Goal: Information Seeking & Learning: Find specific fact

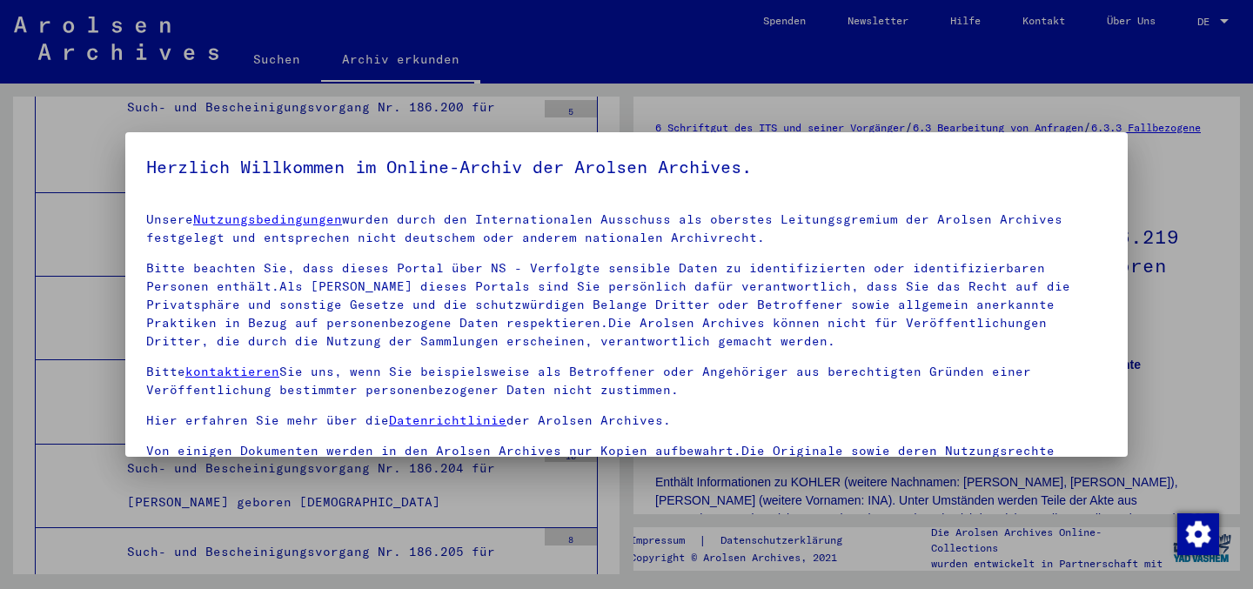
click at [651, 114] on div at bounding box center [626, 294] width 1253 height 589
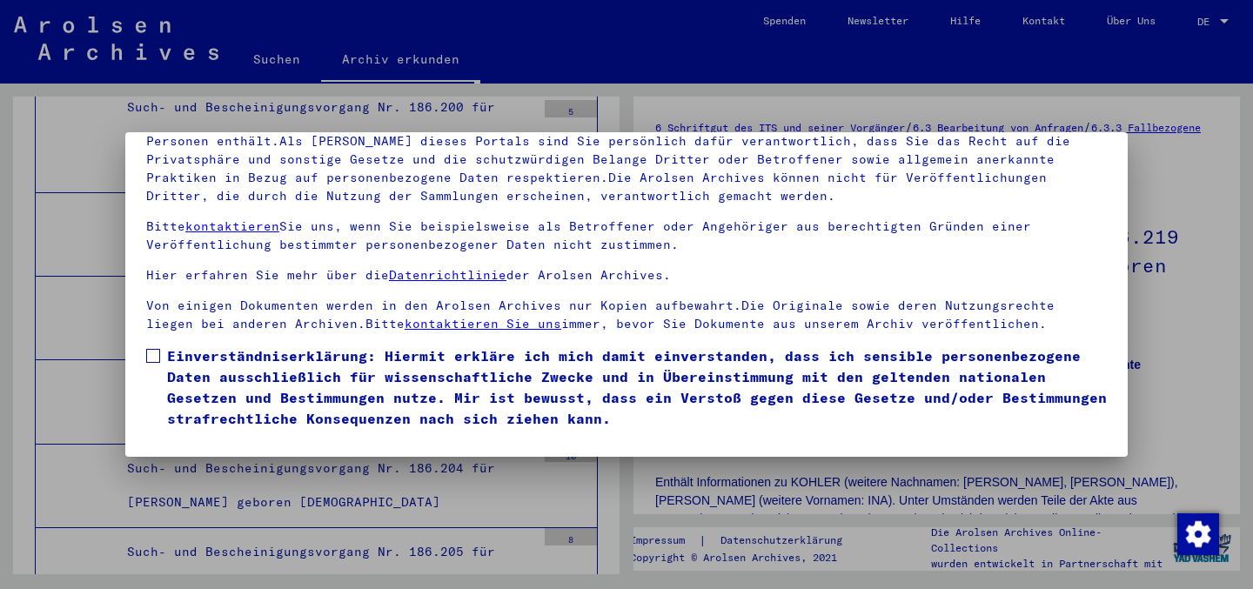
click at [157, 354] on span at bounding box center [153, 356] width 14 height 14
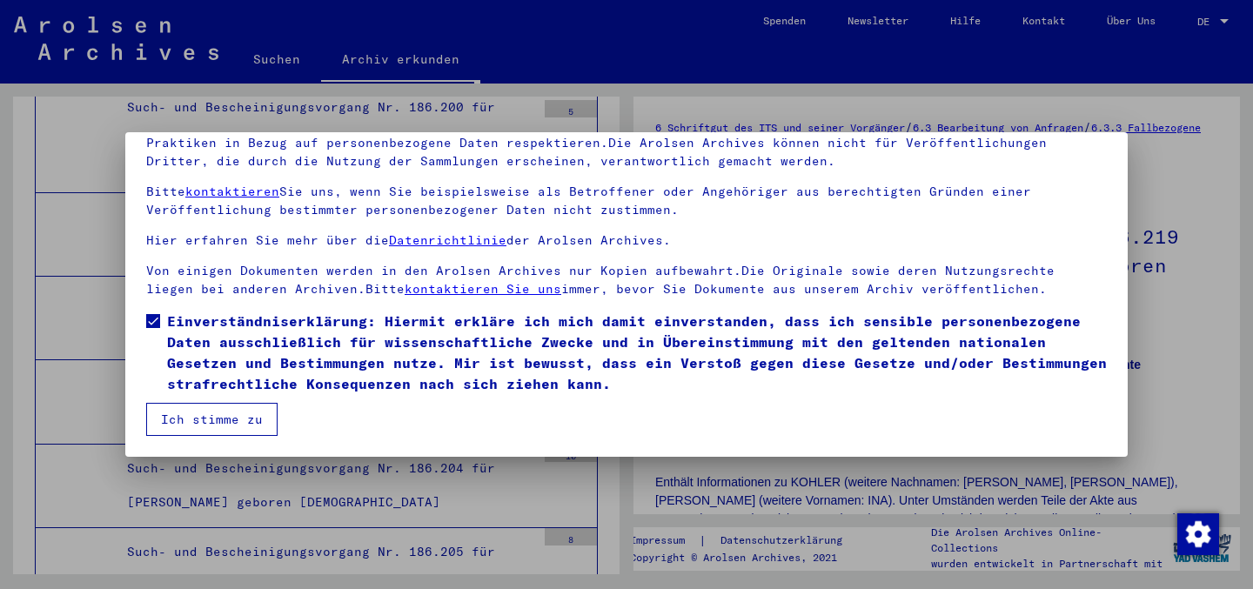
click at [259, 414] on button "Ich stimme zu" at bounding box center [211, 419] width 131 height 33
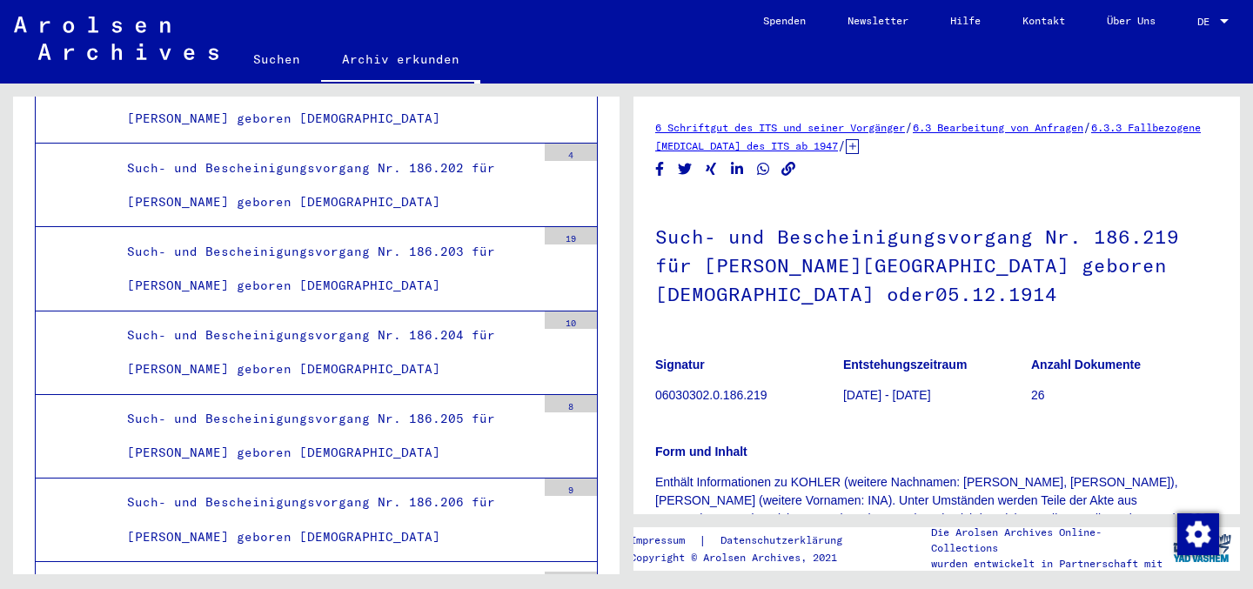
scroll to position [45011, 0]
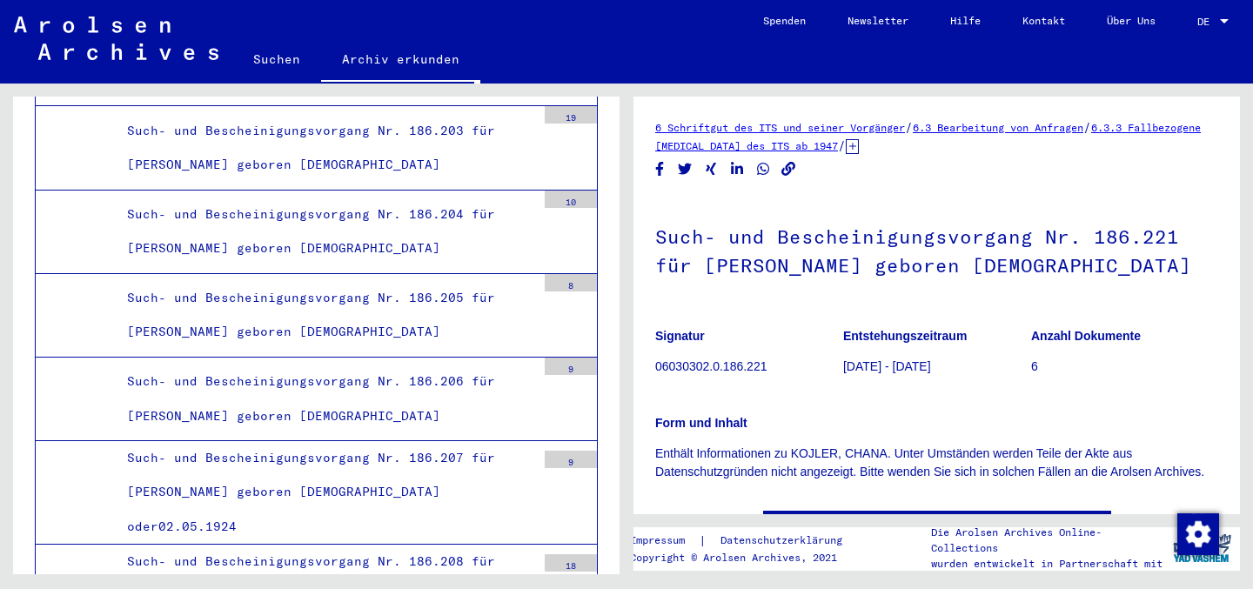
scroll to position [45120, 0]
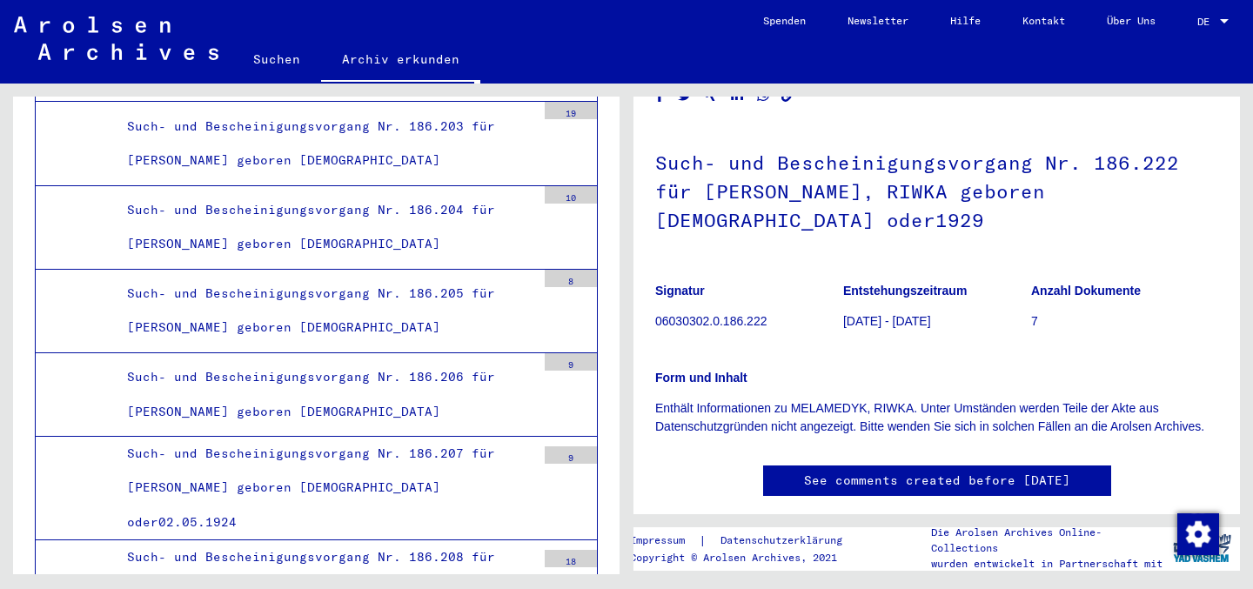
scroll to position [80, 0]
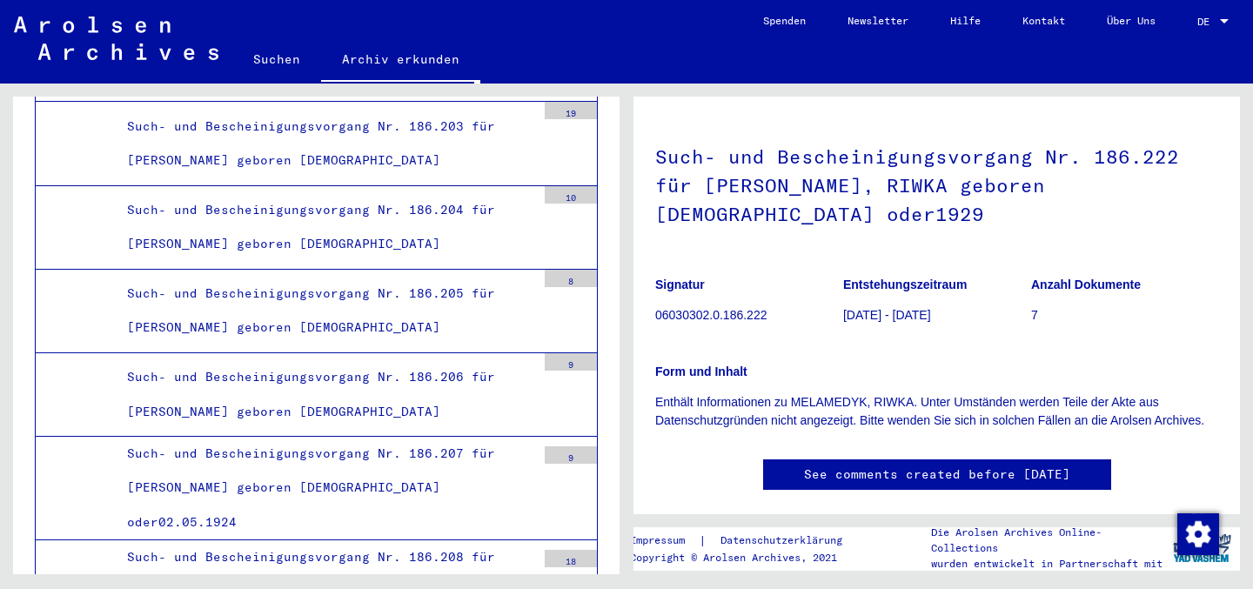
click at [834, 342] on div "Form und Inhalt Enthält Informationen zu MELAMEDYK, RIWKA. Unter Umständen werd…" at bounding box center [936, 386] width 563 height 88
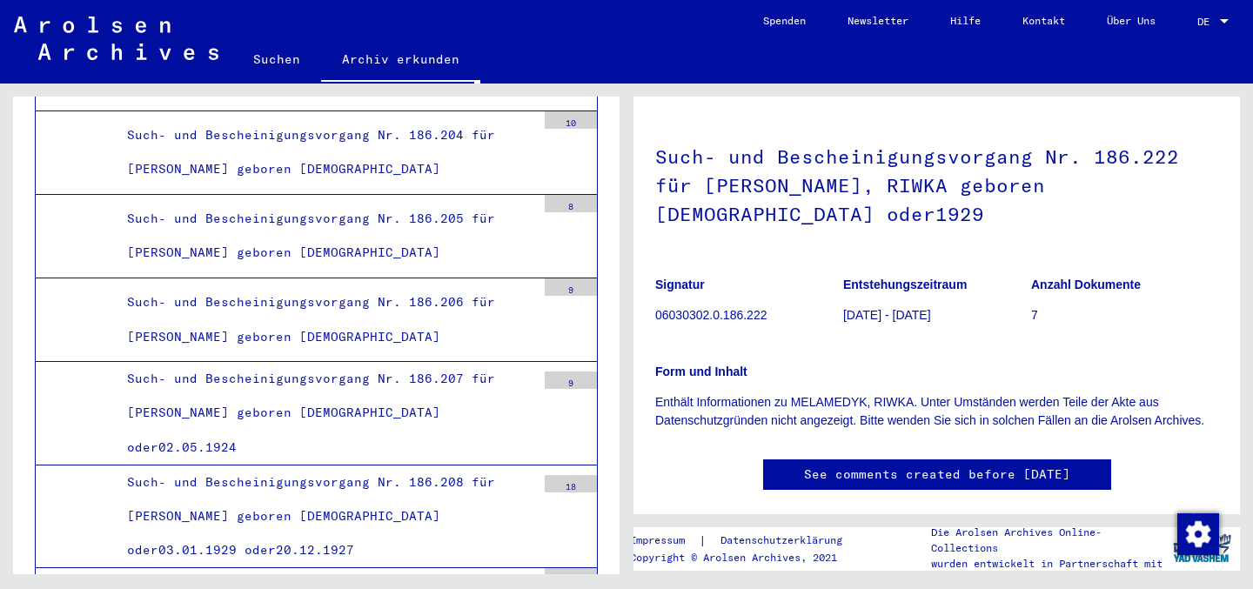
scroll to position [45218, 0]
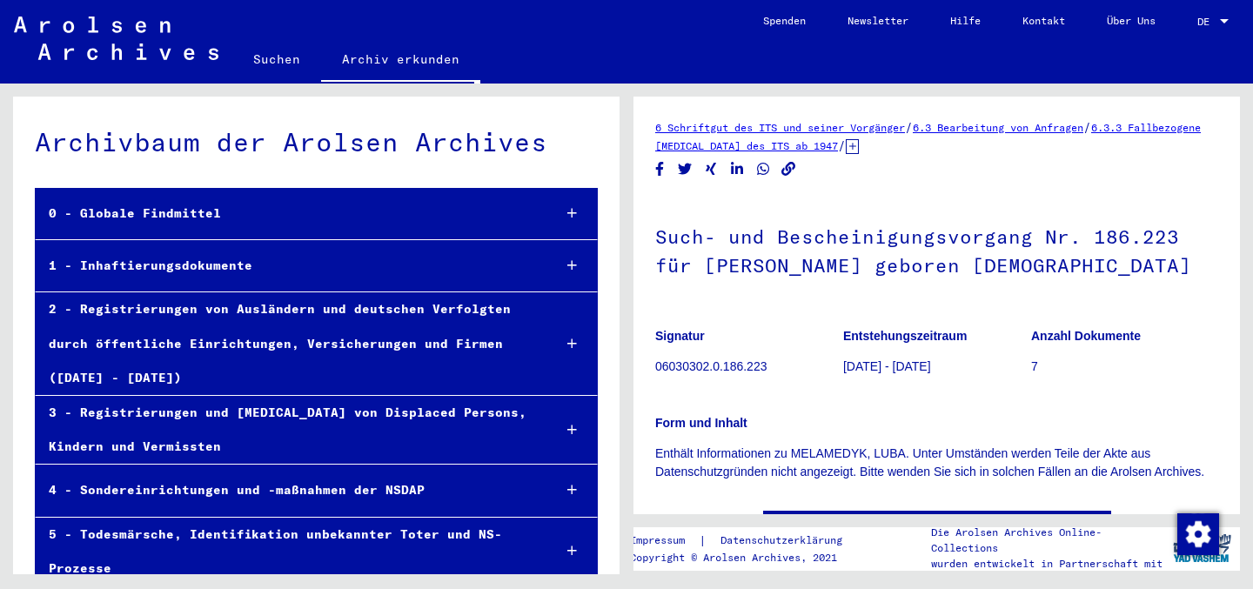
click at [297, 64] on link "Suchen" at bounding box center [276, 59] width 89 height 42
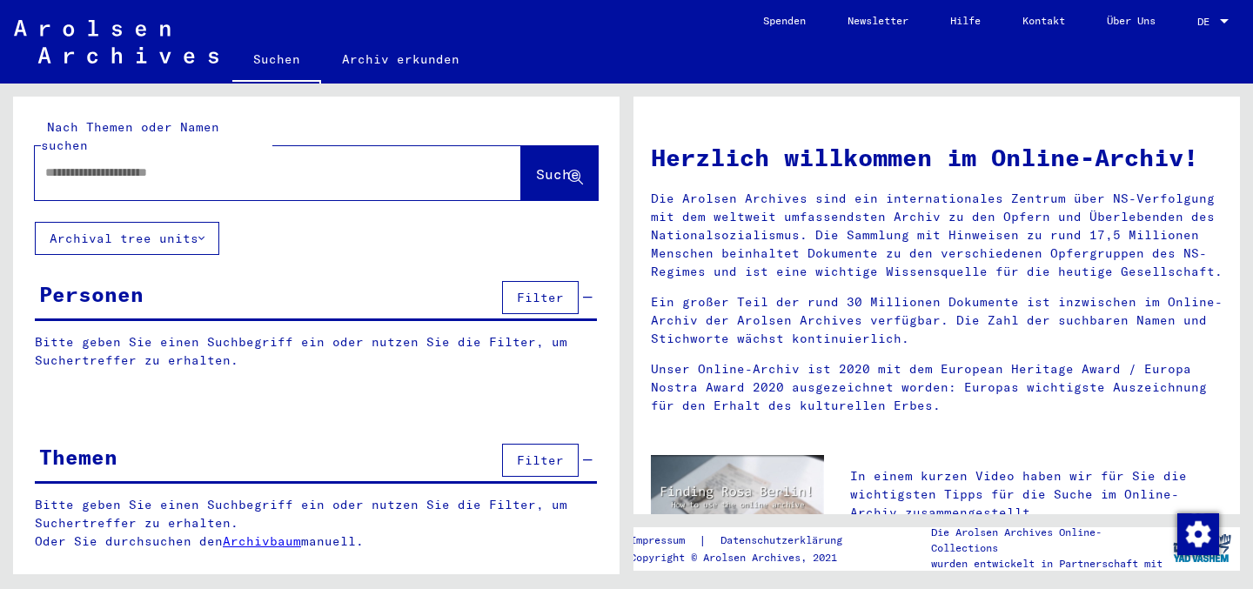
click at [232, 166] on div at bounding box center [252, 172] width 434 height 39
click at [231, 164] on input "text" at bounding box center [257, 173] width 424 height 18
paste input "**********"
click at [568, 166] on span "Suche" at bounding box center [559, 175] width 47 height 18
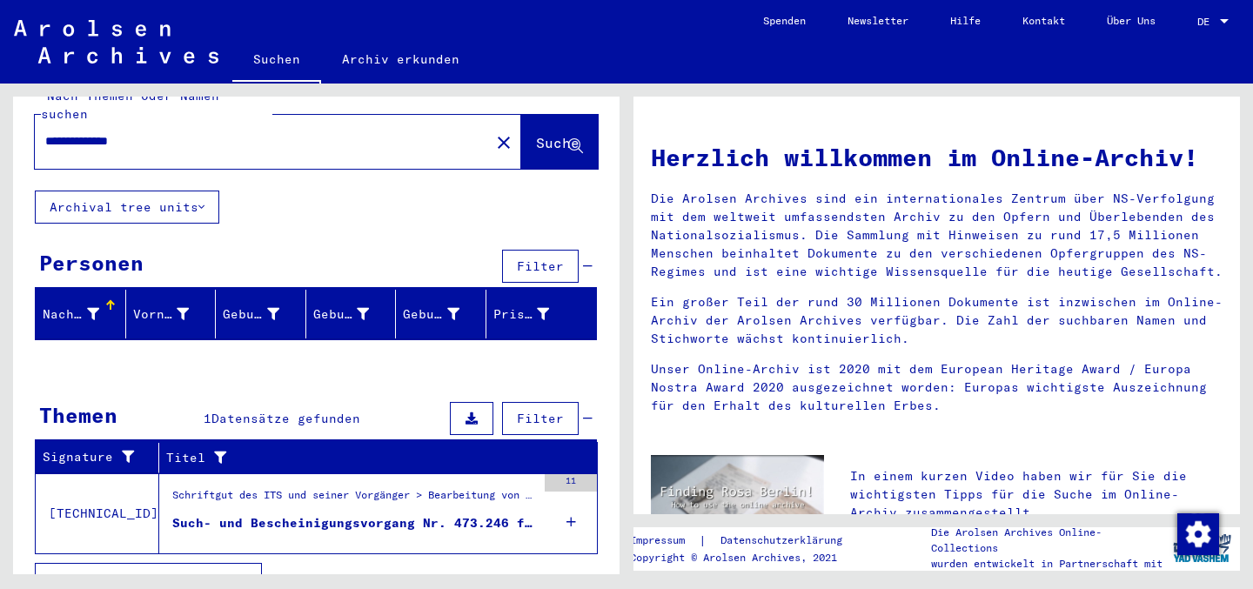
scroll to position [44, 0]
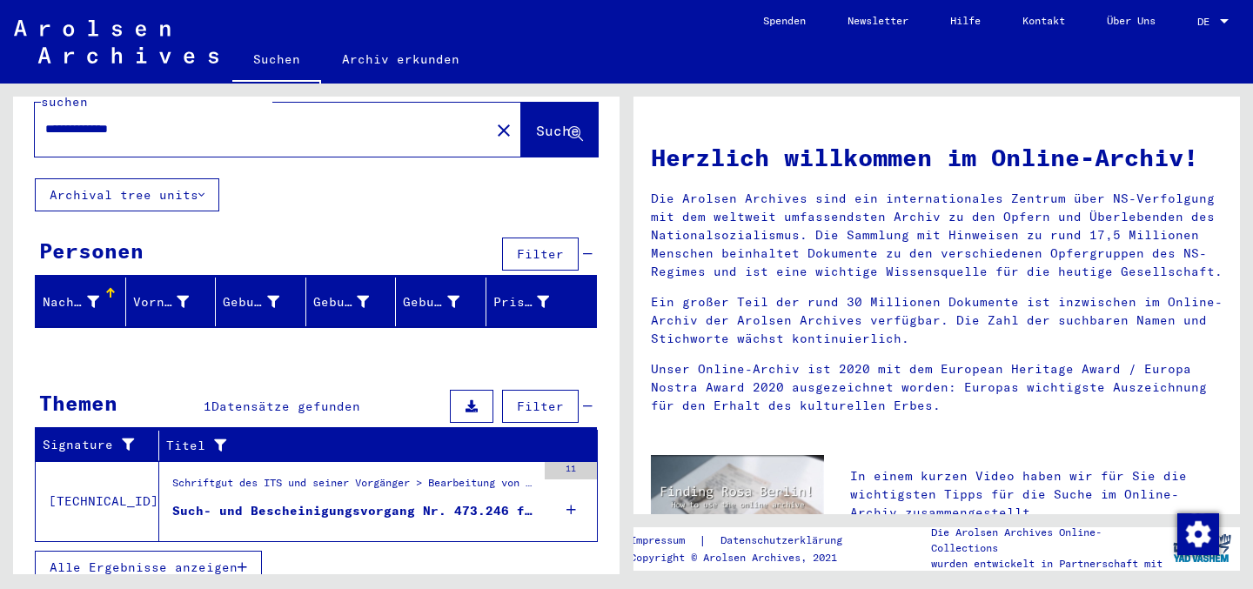
click at [323, 502] on div "Such- und Bescheinigungsvorgang Nr. 473.246 für MELAMEDIK, SANI geboren [DEMOGR…" at bounding box center [354, 511] width 364 height 18
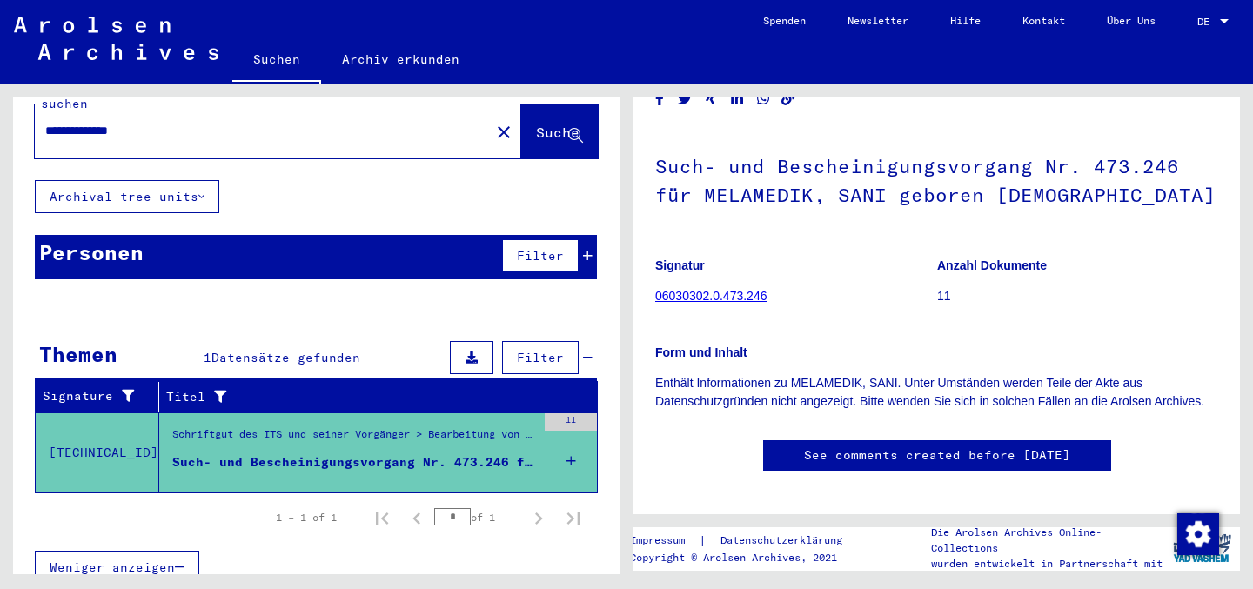
scroll to position [75, 0]
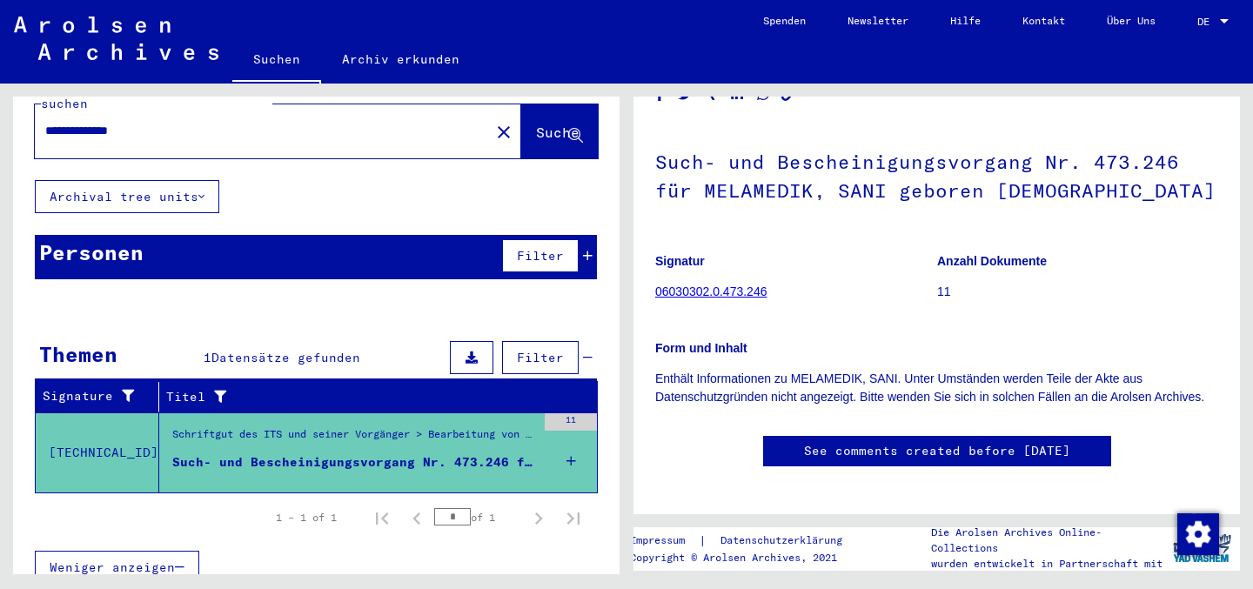
click at [685, 292] on link "06030302.0.473.246" at bounding box center [710, 292] width 111 height 14
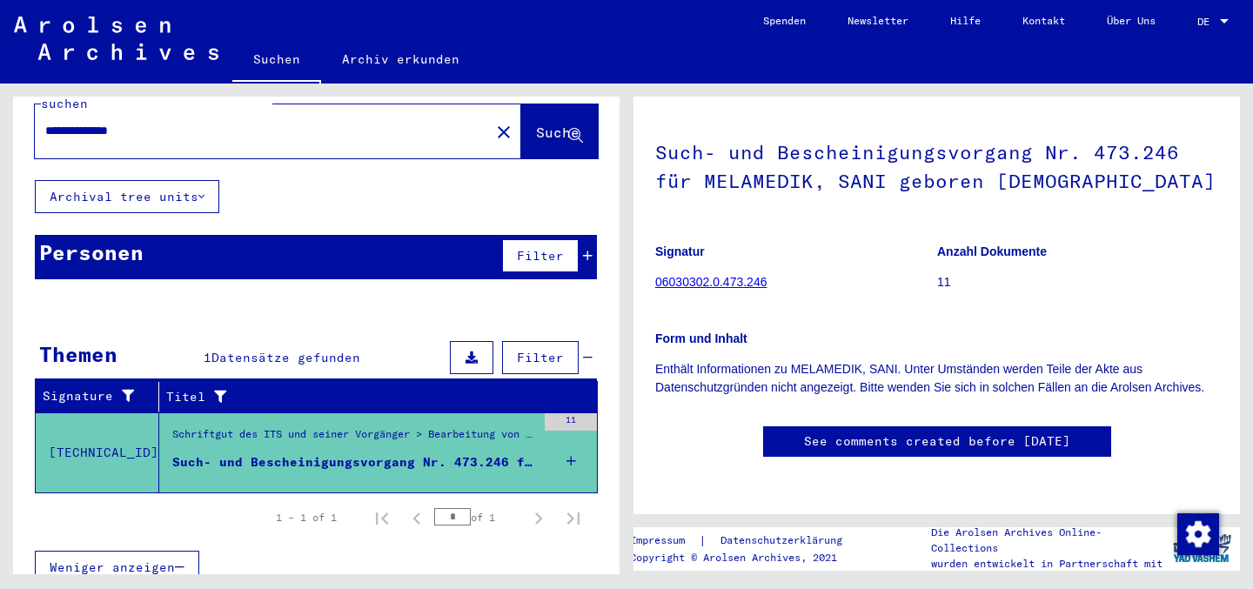
scroll to position [181, 0]
click at [824, 360] on p "Enthält Informationen zu MELAMEDIK, SANI. Unter Umständen werden Teile der Akte…" at bounding box center [936, 378] width 563 height 37
copy p "MELAMEDIK"
click at [292, 121] on div "**********" at bounding box center [257, 130] width 445 height 39
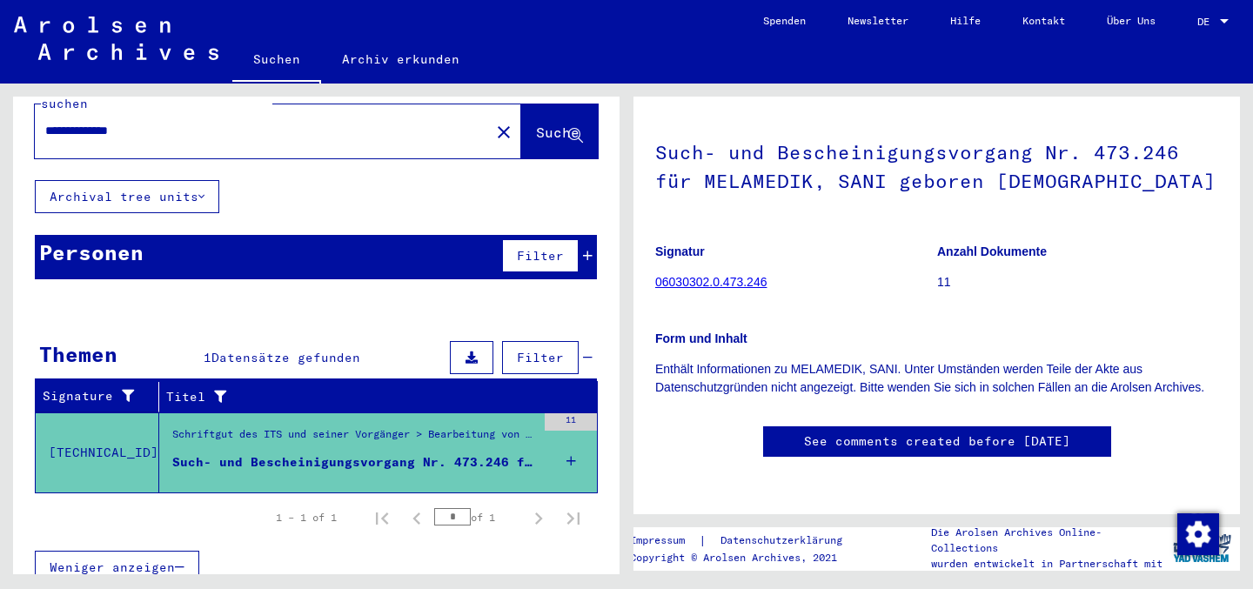
click at [290, 121] on div "**********" at bounding box center [257, 130] width 445 height 39
click at [244, 122] on input "**********" at bounding box center [262, 131] width 434 height 18
paste input "text"
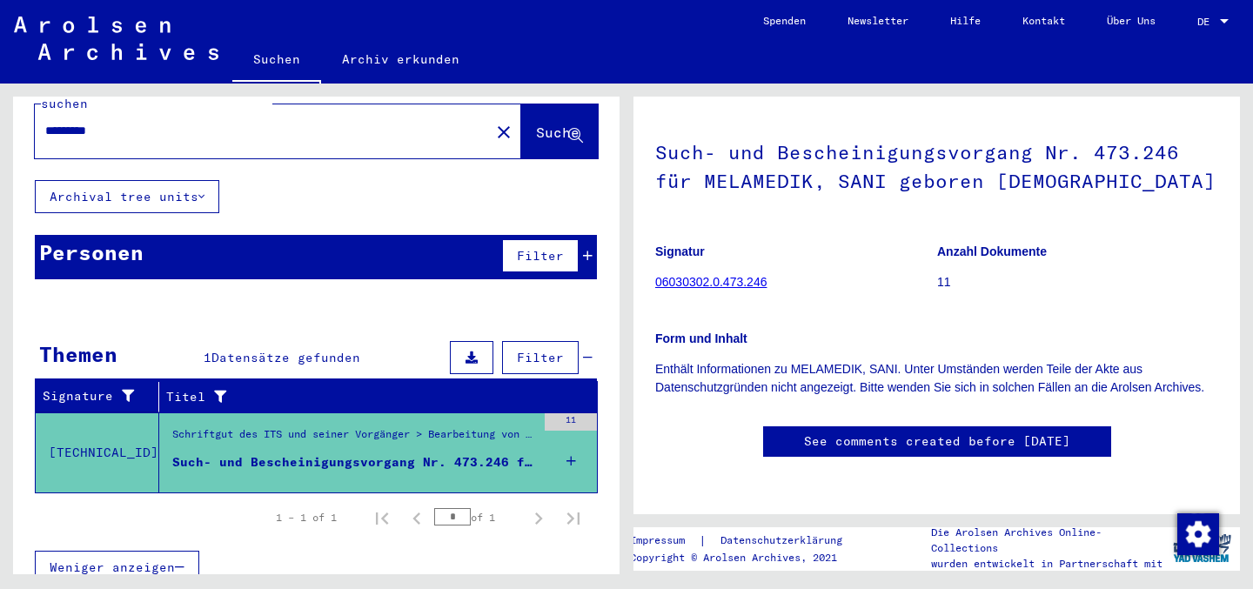
type input "*********"
click at [547, 129] on button "Suche" at bounding box center [559, 131] width 77 height 54
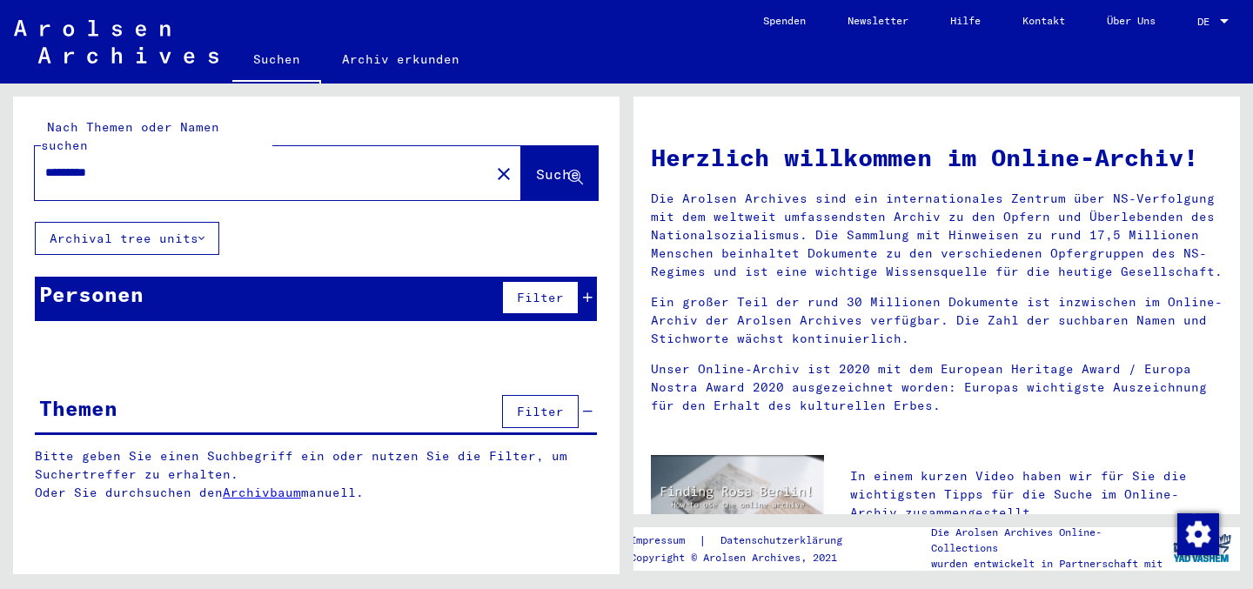
click at [545, 192] on div "Nach Themen oder Namen suchen ********* close Suche" at bounding box center [316, 159] width 607 height 125
click at [535, 290] on span "Filter" at bounding box center [540, 298] width 47 height 16
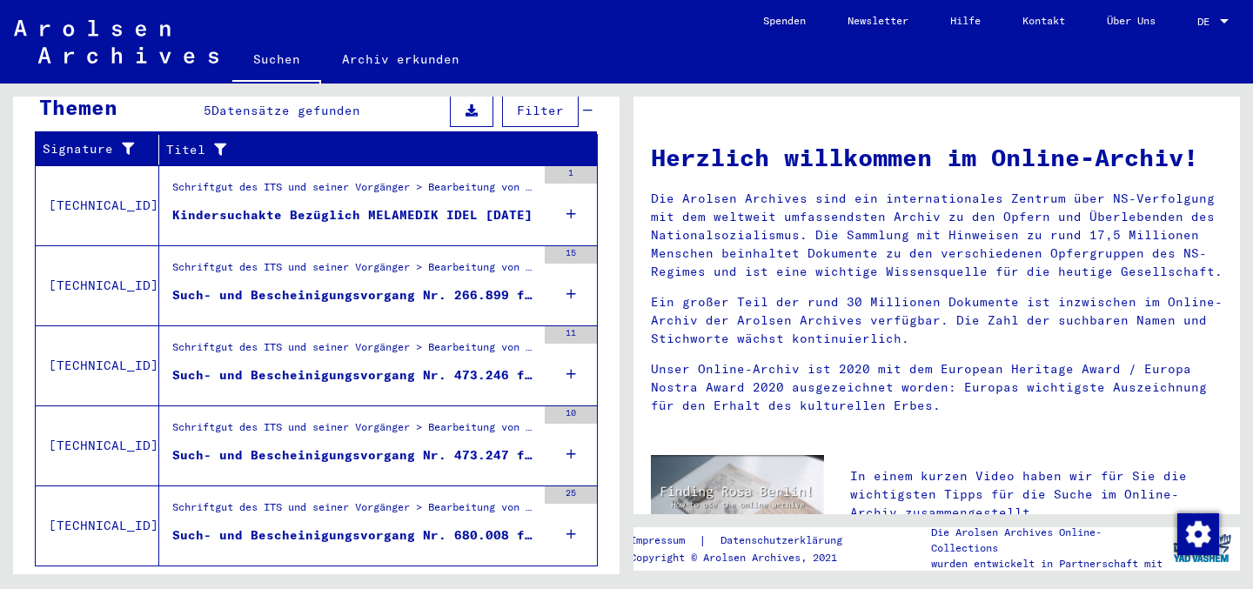
scroll to position [400, 0]
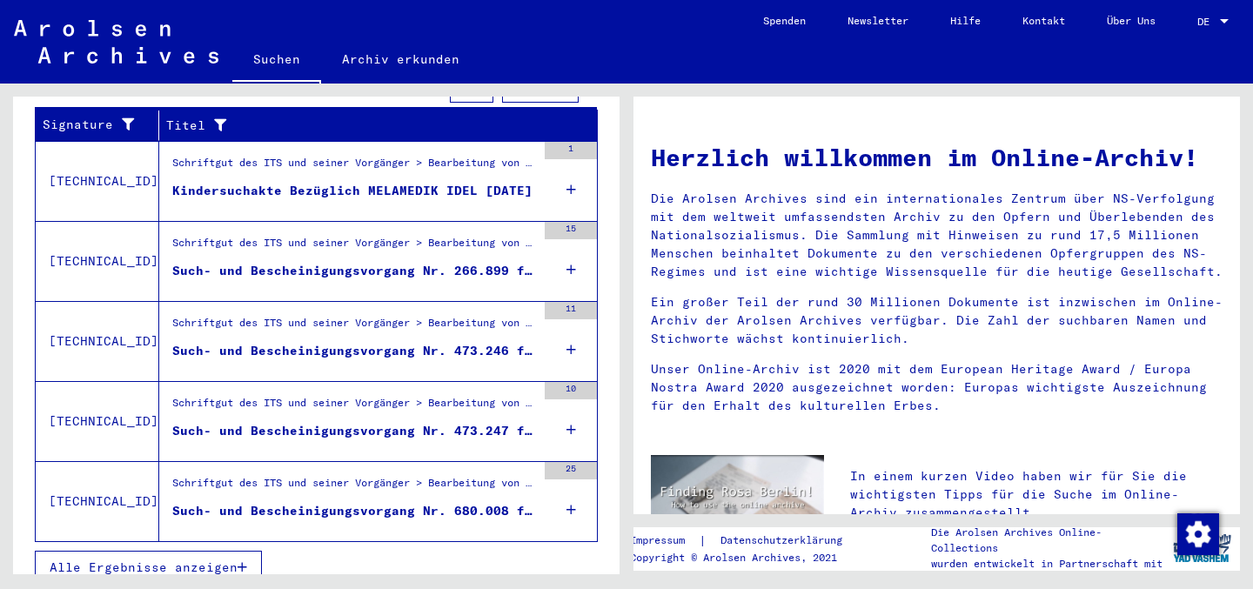
click at [345, 502] on div "Such- und Bescheinigungsvorgang Nr. 680.008 für [PERSON_NAME], [GEOGRAPHIC_DATA…" at bounding box center [354, 511] width 364 height 18
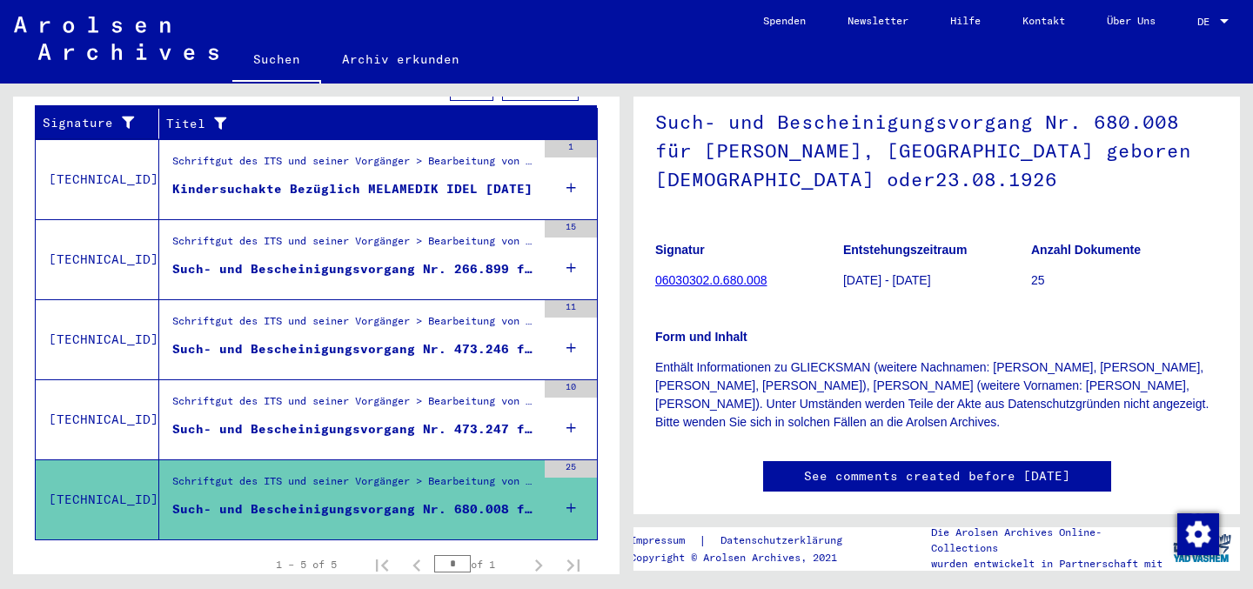
scroll to position [126, 0]
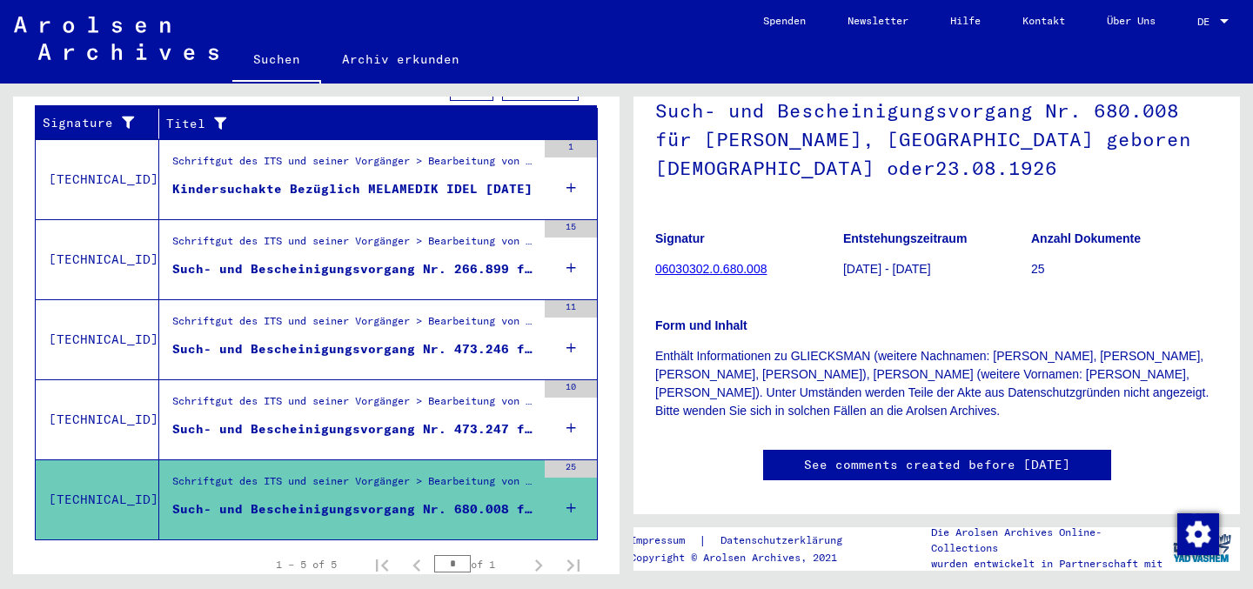
click at [375, 420] on div "Such- und Bescheinigungsvorgang Nr. 473.247 für [PERSON_NAME], IDEL geboren [DE…" at bounding box center [354, 429] width 364 height 18
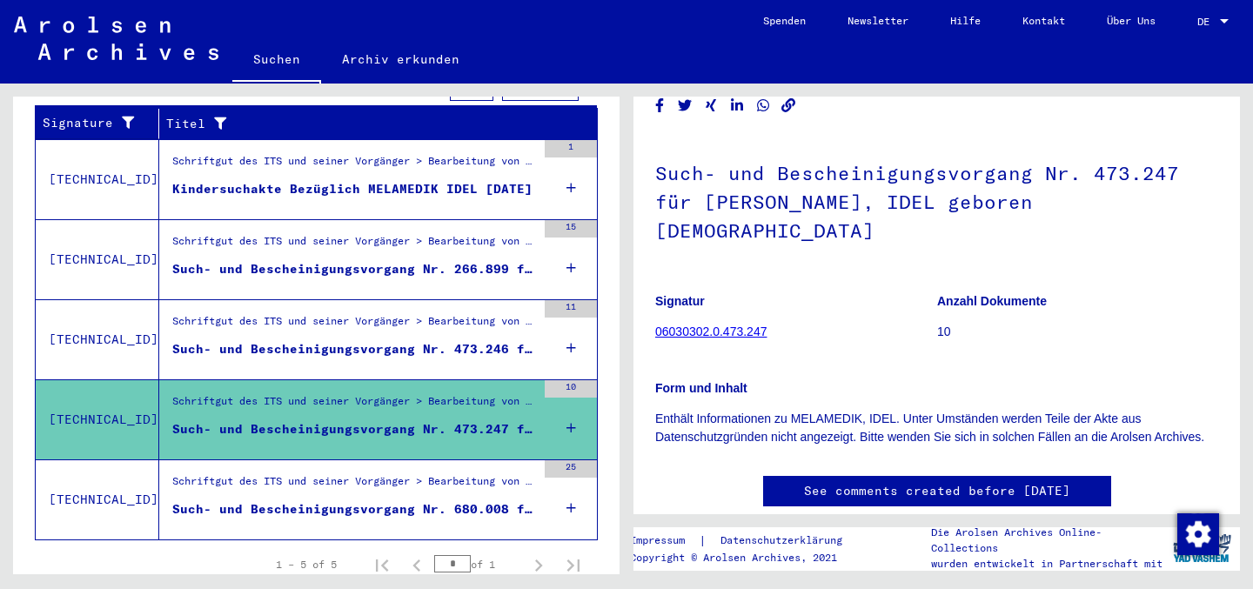
scroll to position [71, 0]
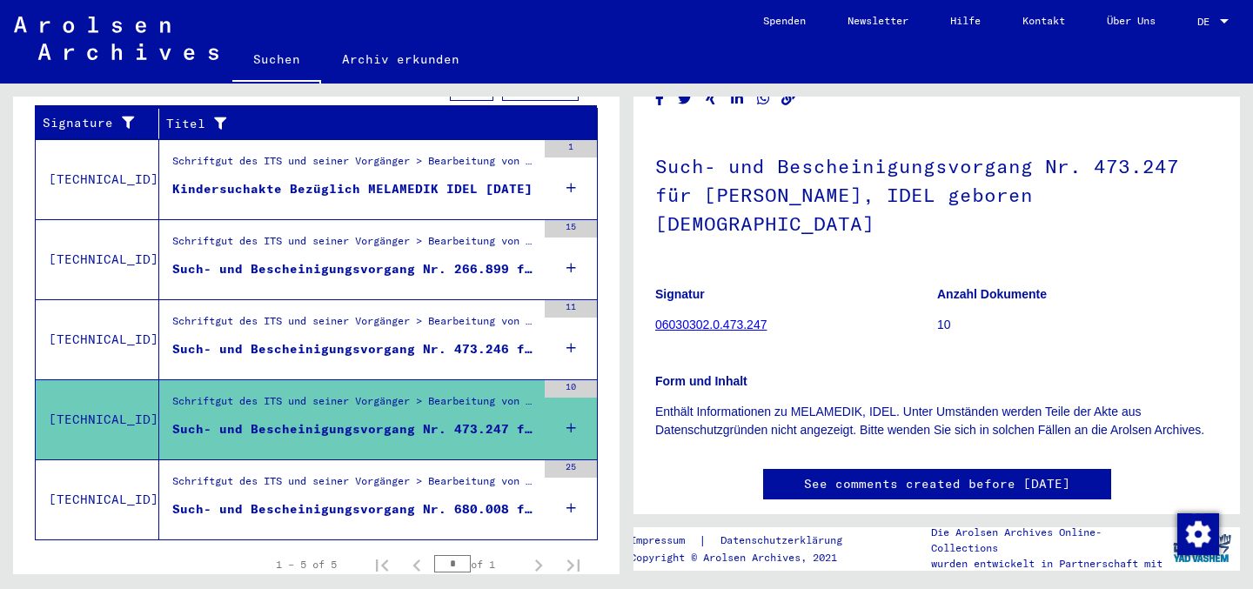
click at [433, 316] on div "Schriftgut des ITS und seiner Vorgänger > Bearbeitung von Anfragen > Fallbezoge…" at bounding box center [354, 325] width 364 height 24
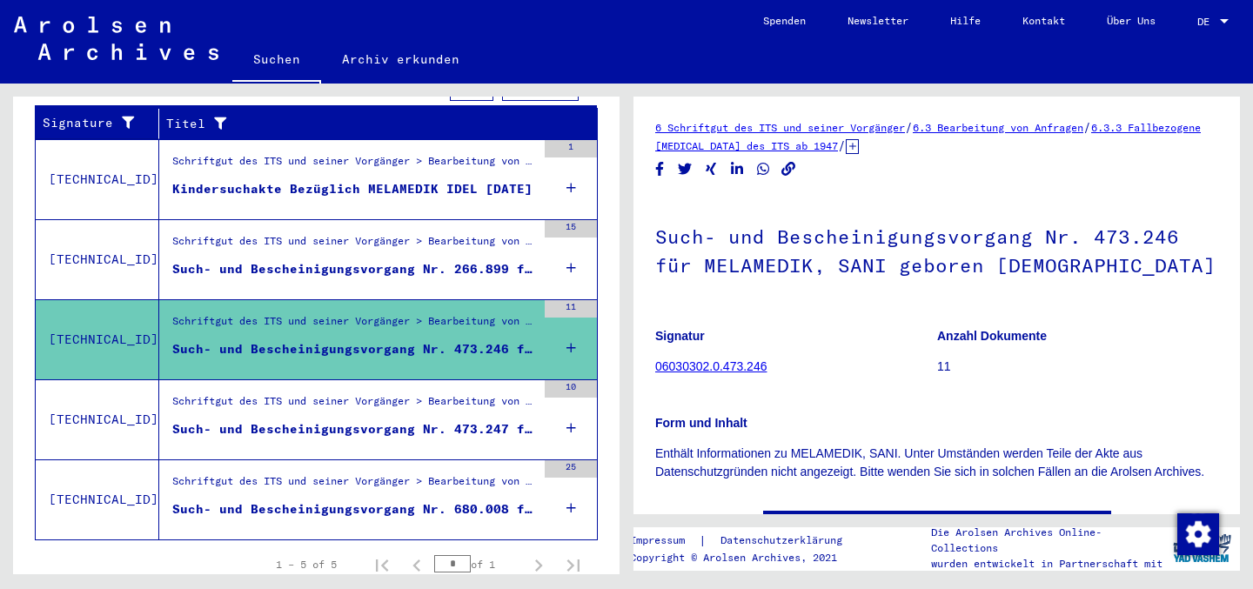
scroll to position [393, 0]
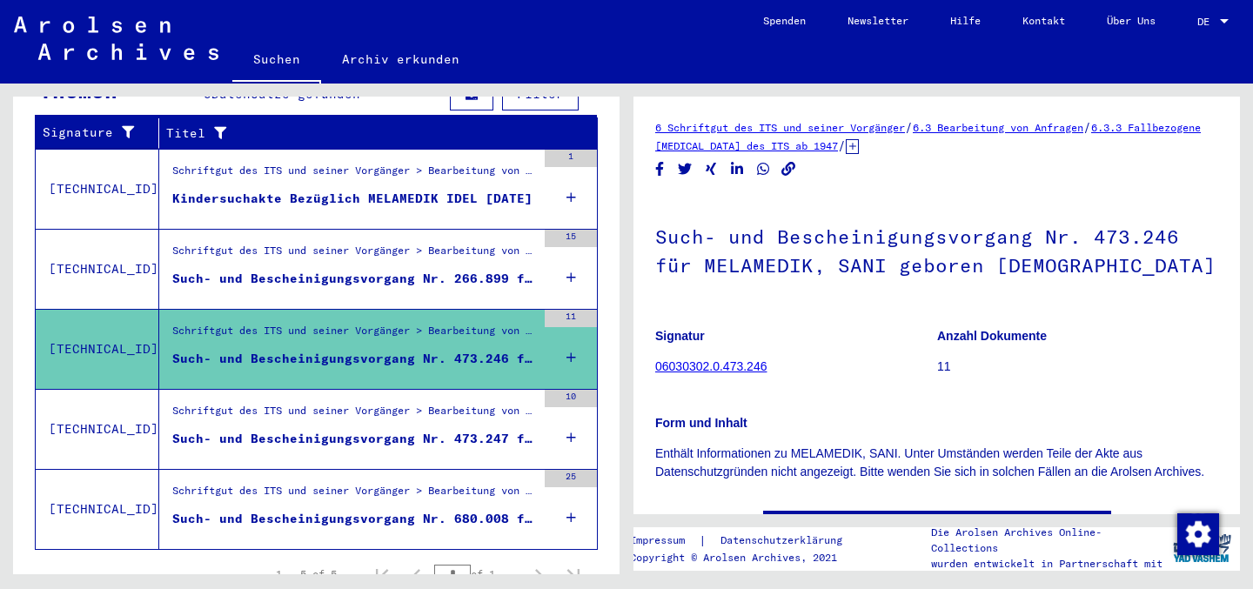
click at [403, 270] on div "Such- und Bescheinigungsvorgang Nr. 266.899 für [GEOGRAPHIC_DATA][PERSON_NAME][…" at bounding box center [354, 279] width 364 height 18
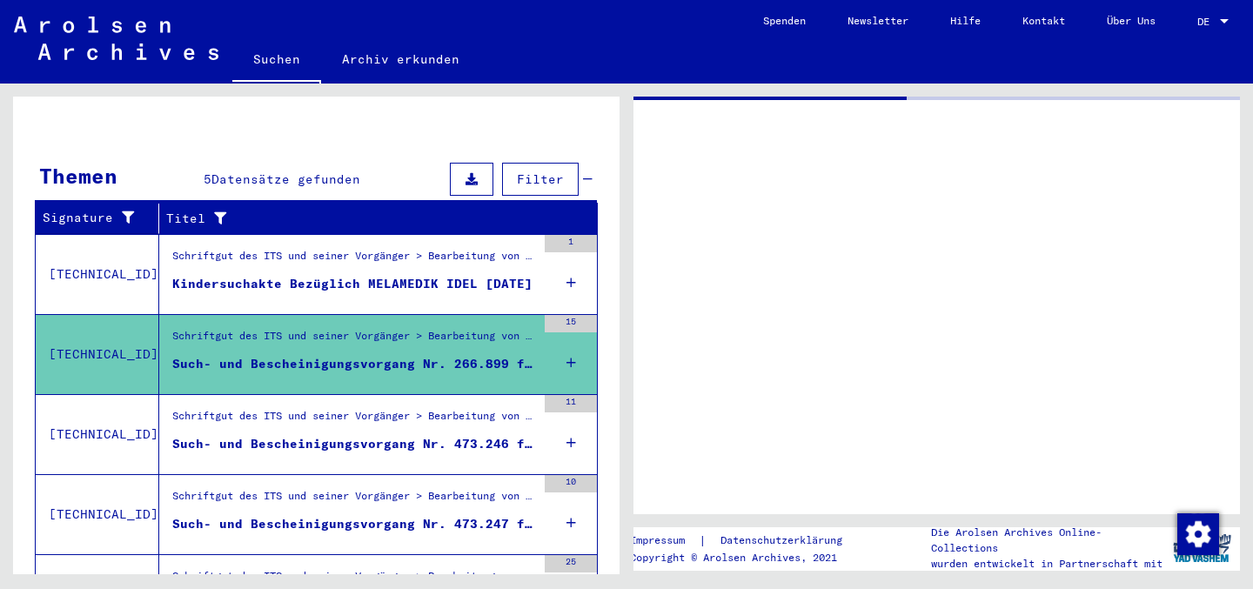
scroll to position [291, 0]
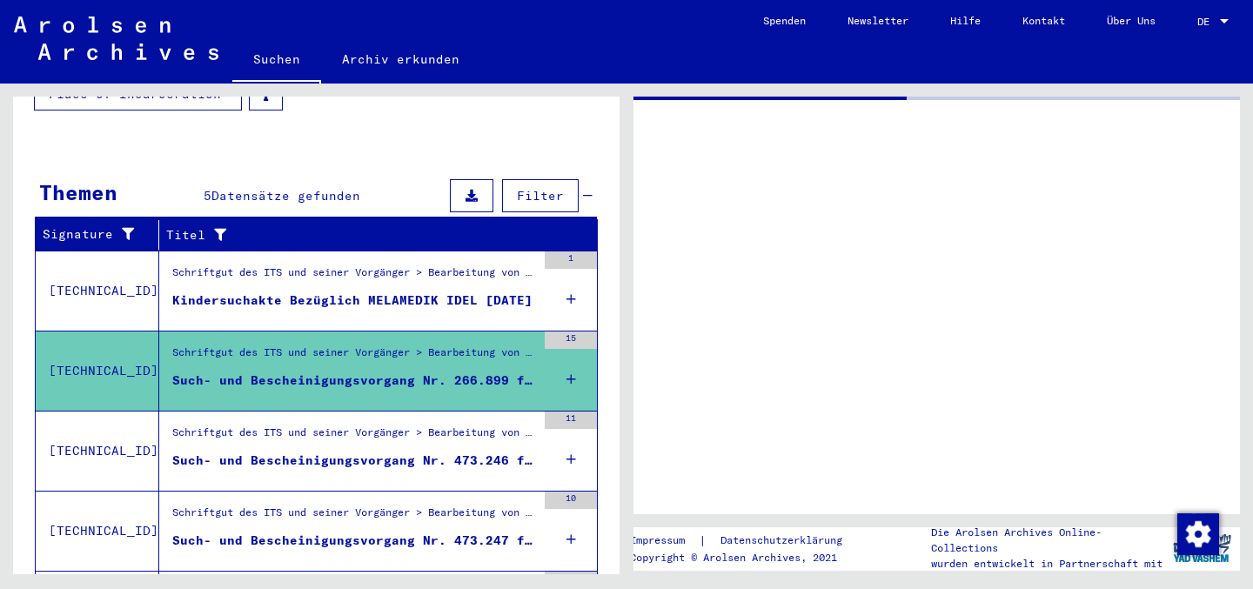
click at [417, 429] on div "Schriftgut des ITS und seiner Vorgänger > Bearbeitung von Anfragen > Fallbezoge…" at bounding box center [354, 437] width 364 height 24
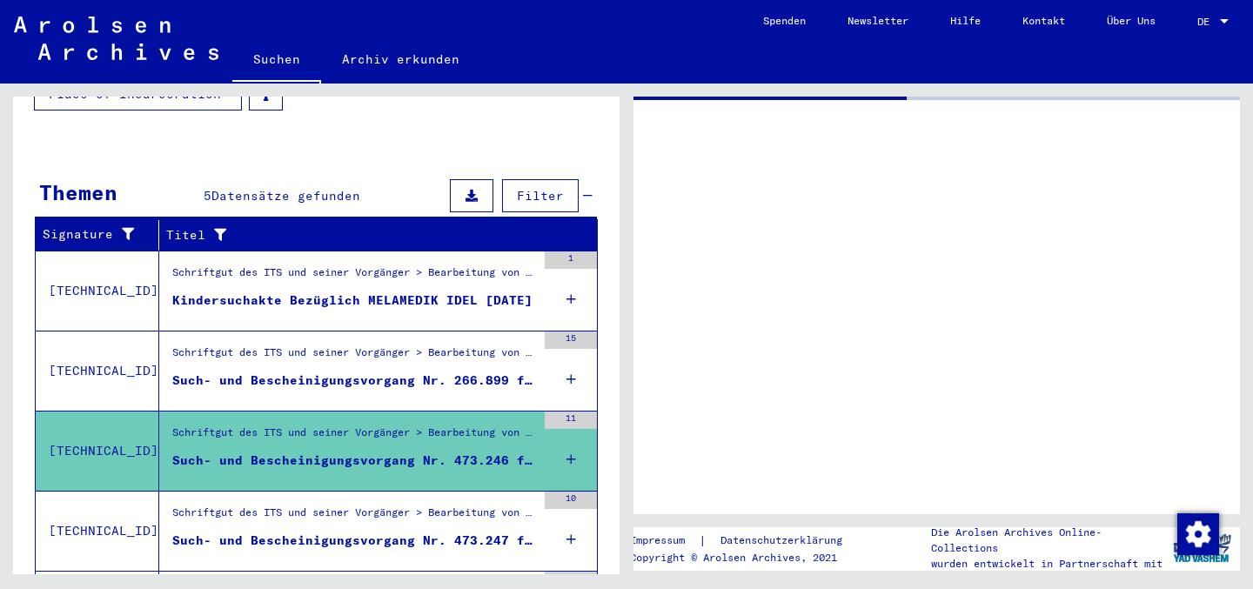
scroll to position [302, 0]
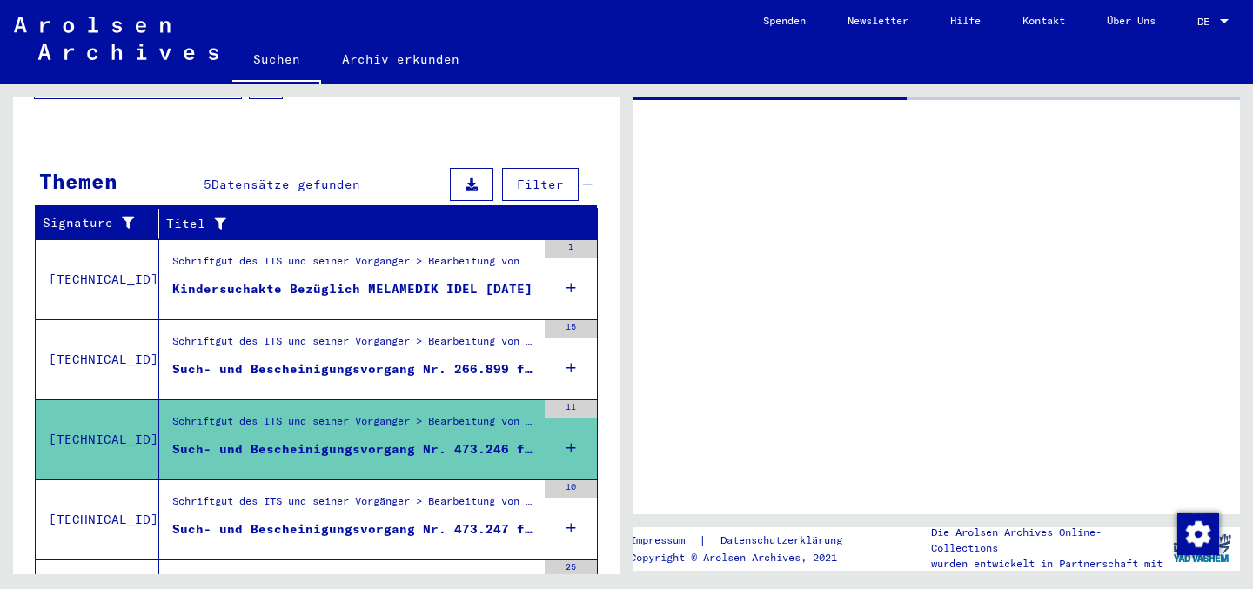
click at [473, 333] on div "Schriftgut des ITS und seiner Vorgänger > Bearbeitung von Anfragen > Fallbezoge…" at bounding box center [354, 345] width 364 height 24
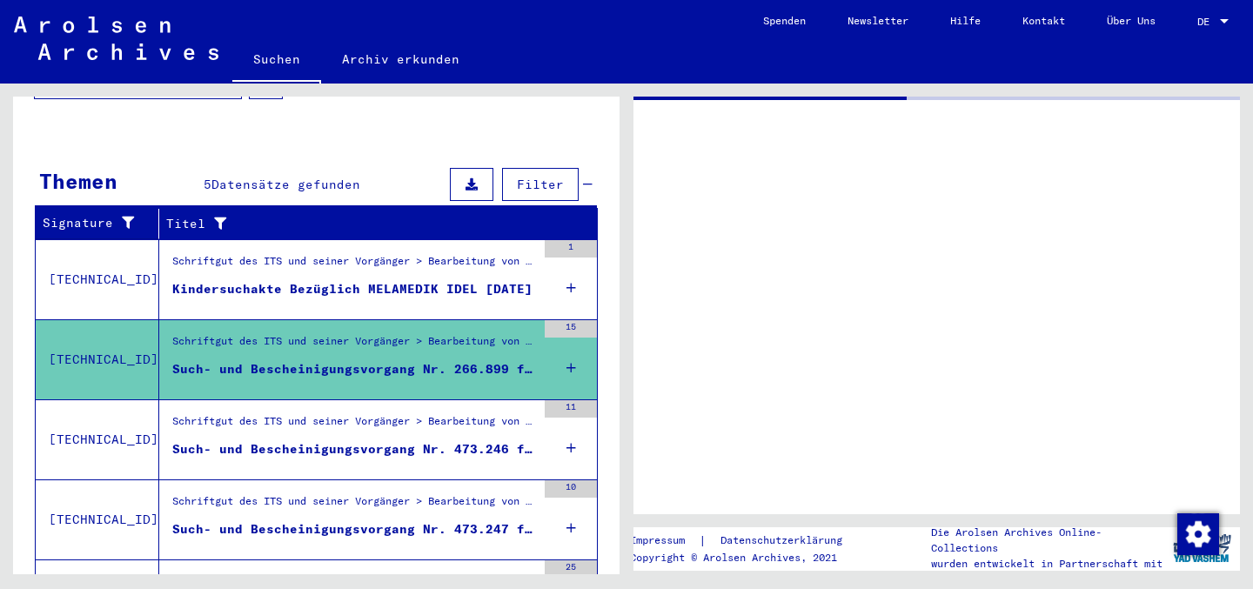
click at [567, 354] on icon at bounding box center [572, 368] width 10 height 61
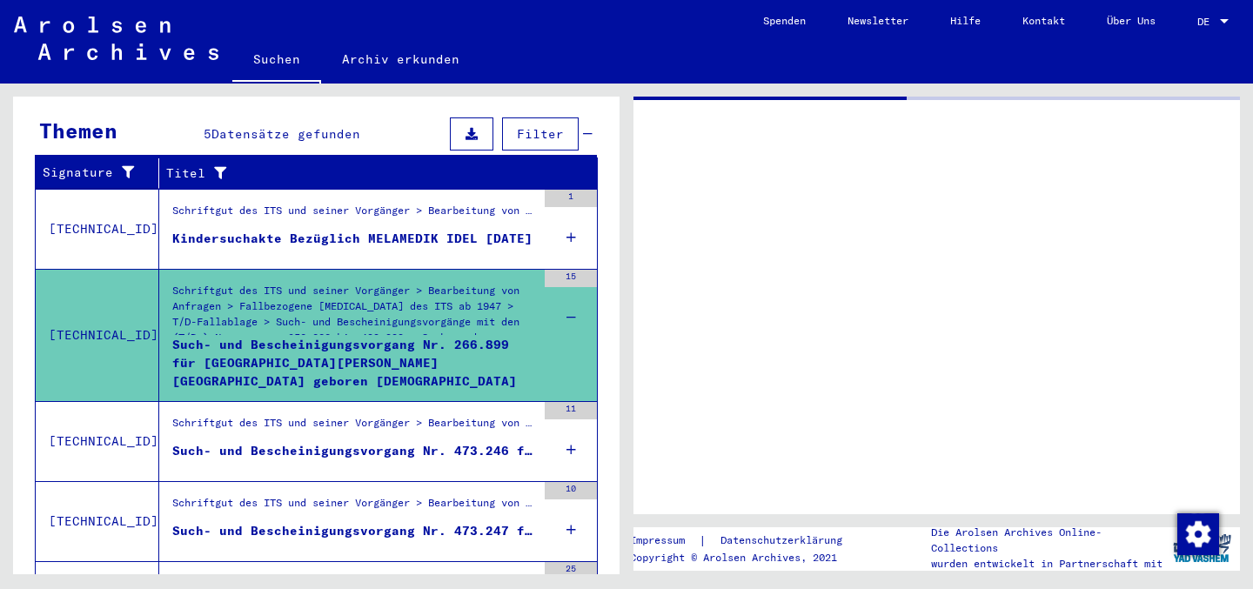
scroll to position [354, 0]
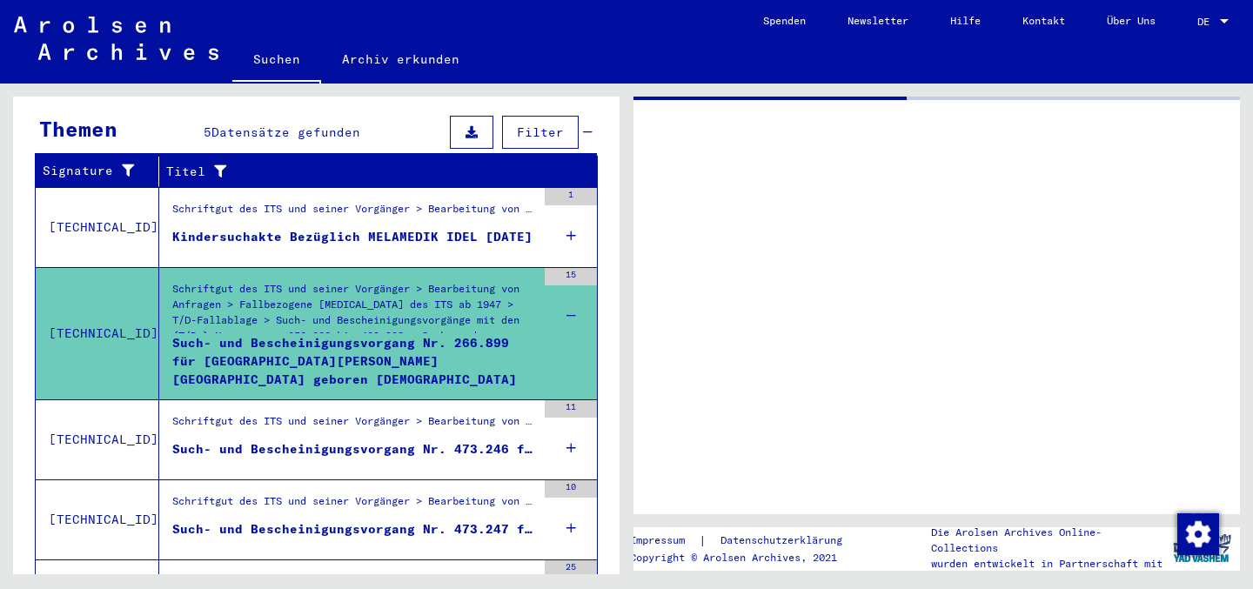
click at [567, 296] on icon at bounding box center [572, 315] width 10 height 61
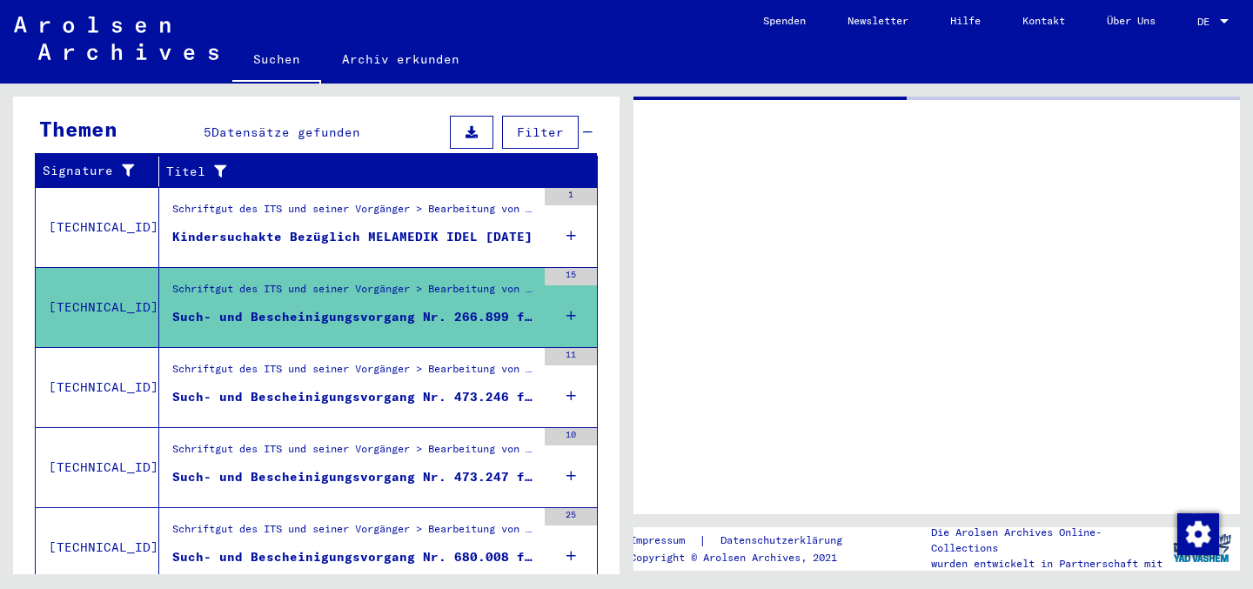
click at [379, 388] on div "Such- und Bescheinigungsvorgang Nr. 473.246 für MELAMEDIK, SANI geboren [DEMOGR…" at bounding box center [354, 397] width 364 height 18
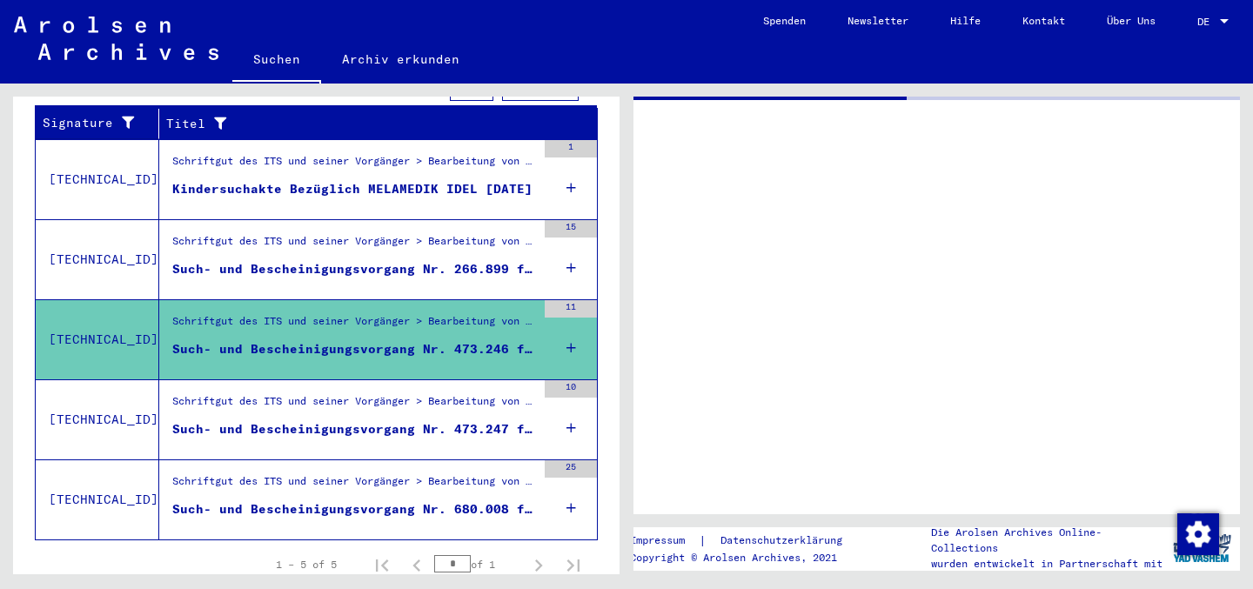
scroll to position [406, 0]
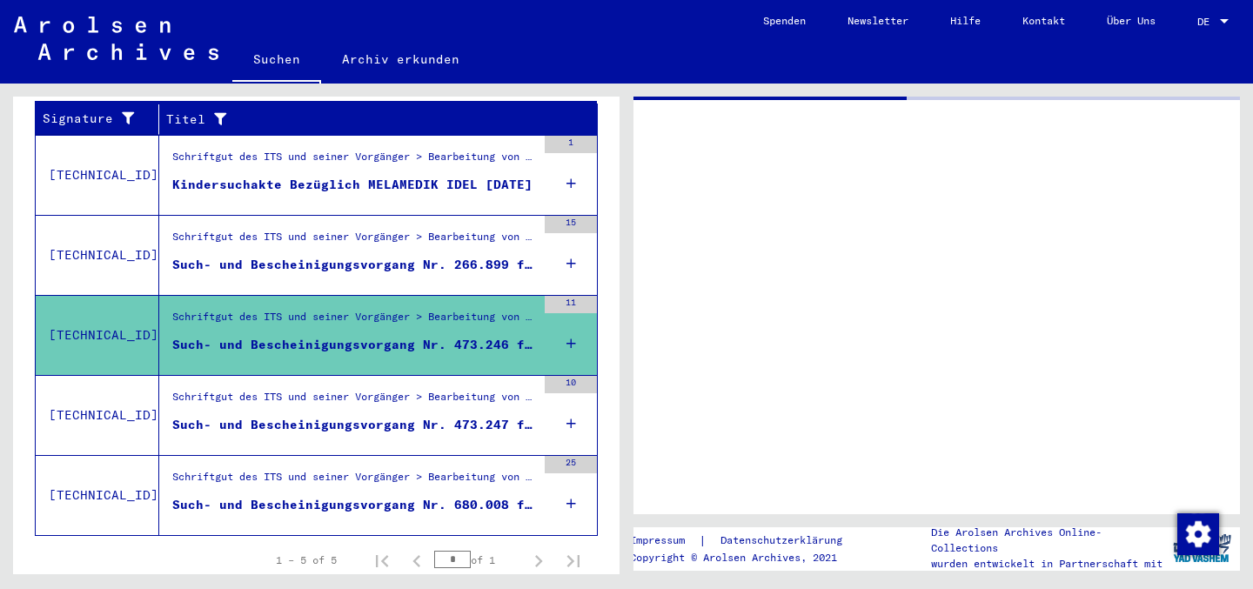
click at [380, 389] on div "Schriftgut des ITS und seiner Vorgänger > Bearbeitung von Anfragen > Fallbezoge…" at bounding box center [354, 401] width 364 height 24
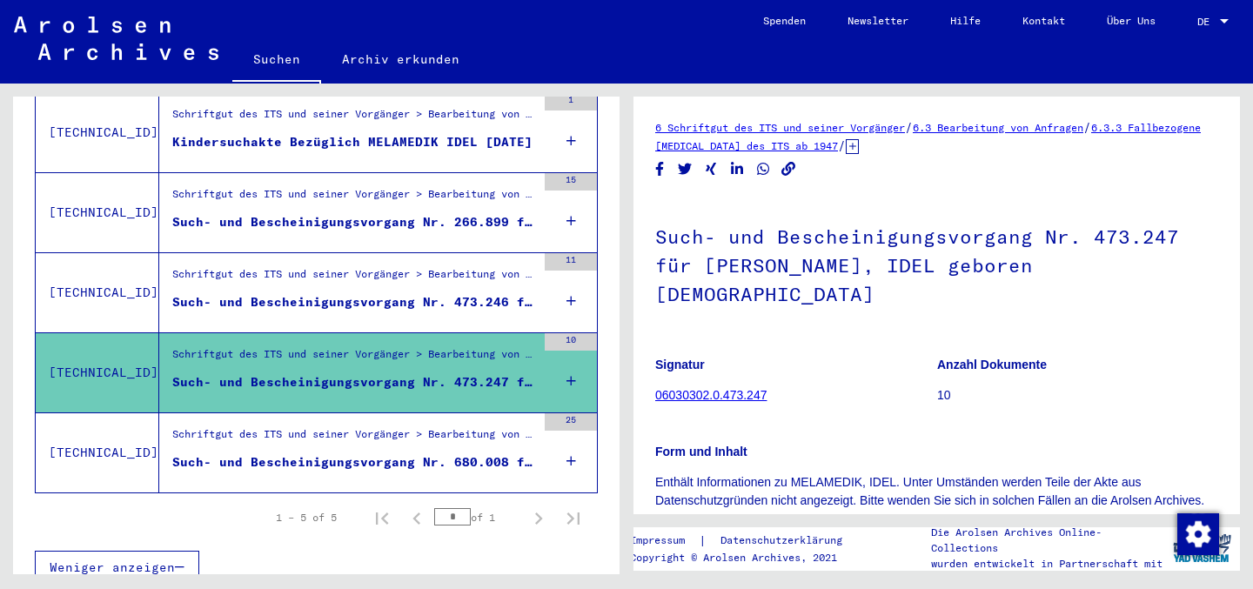
click at [386, 293] on figure "Such- und Bescheinigungsvorgang Nr. 473.246 für MELAMEDIK, SANI geboren [DEMOGR…" at bounding box center [354, 306] width 364 height 26
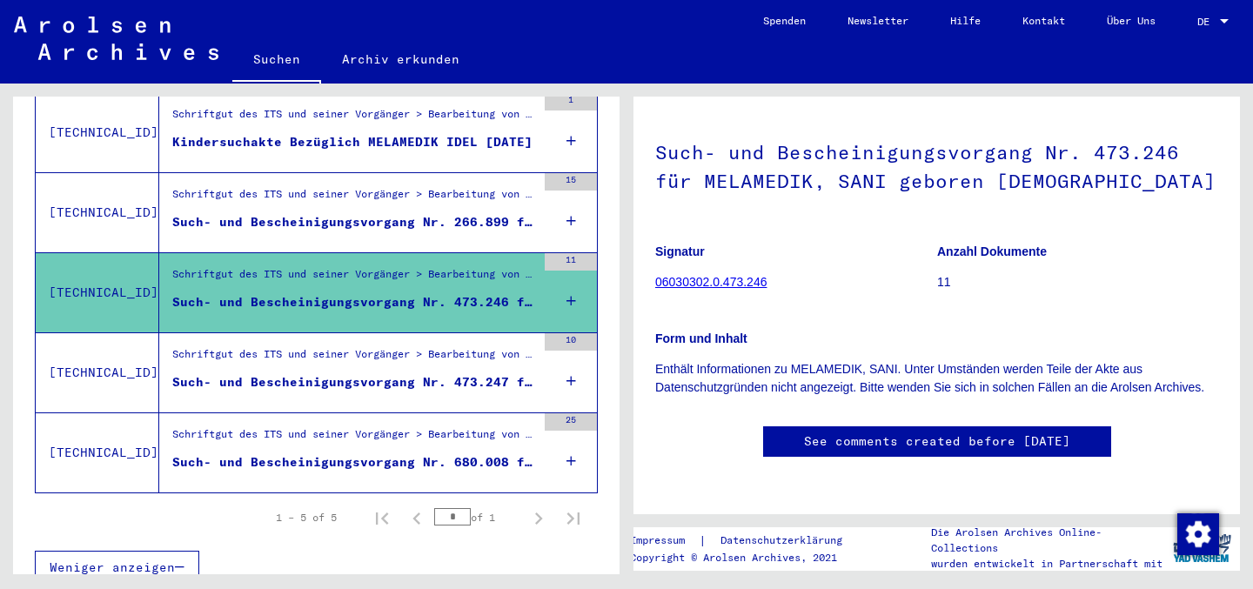
scroll to position [97, 0]
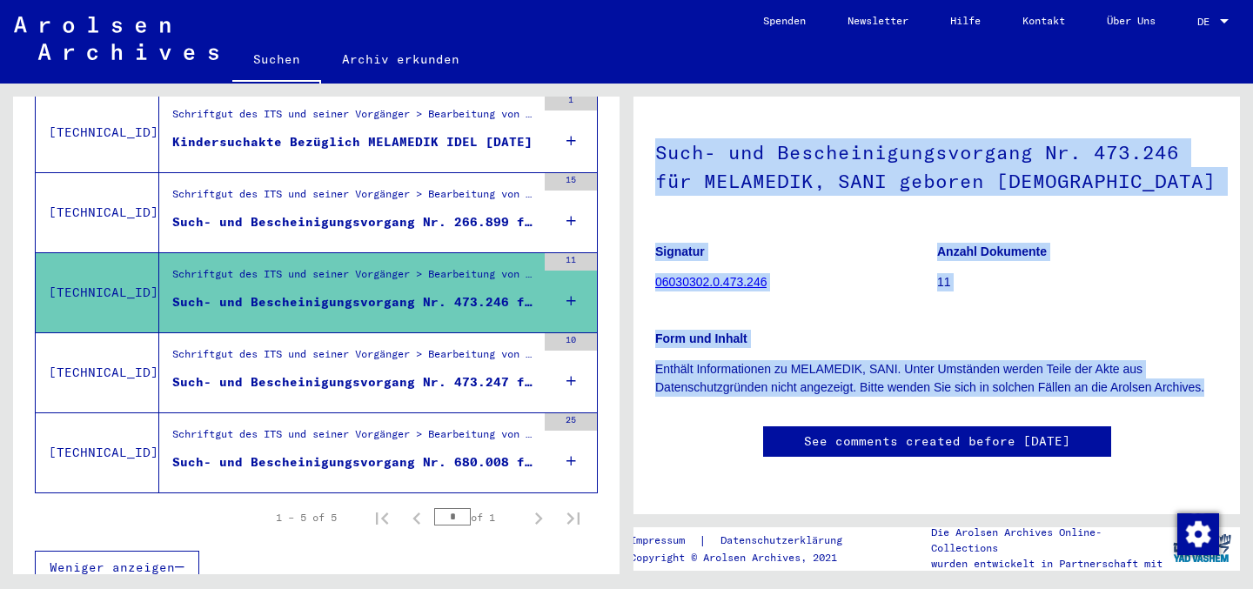
drag, startPoint x: 653, startPoint y: 138, endPoint x: 1212, endPoint y: 382, distance: 610.0
click at [1212, 382] on yv-its-full-details "6 Schriftgut des ITS und seiner Vorgänger / 6.3 Bearbeitung von Anfragen / 6.3.…" at bounding box center [937, 263] width 607 height 459
